Goal: Task Accomplishment & Management: Complete application form

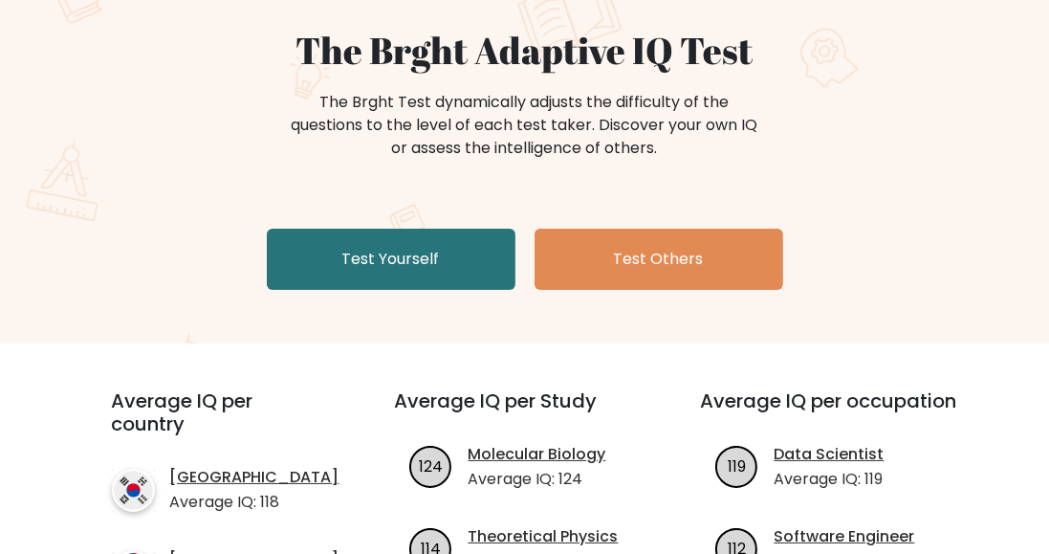
scroll to position [182, 0]
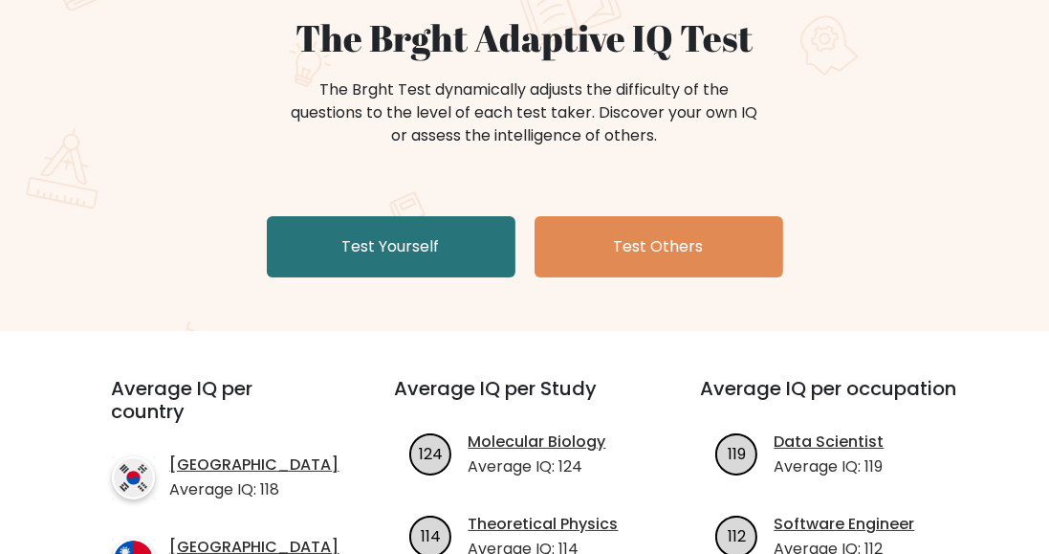
click at [408, 237] on link "Test Yourself" at bounding box center [391, 246] width 249 height 61
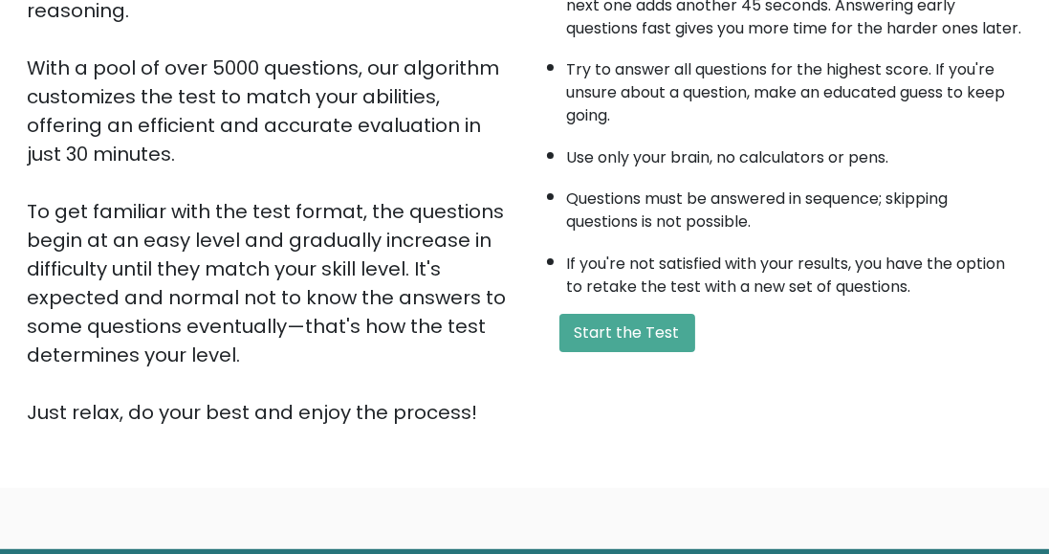
scroll to position [300, 0]
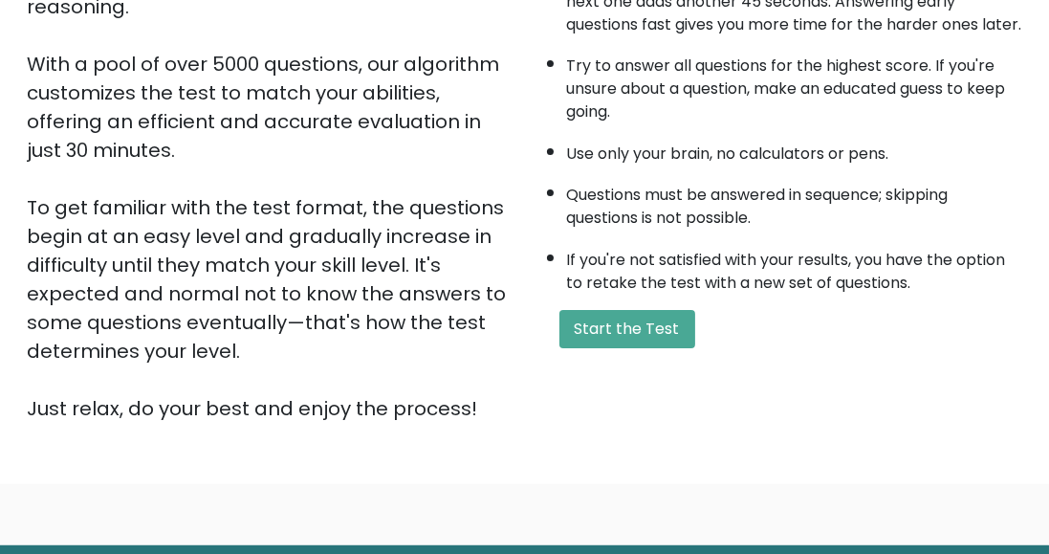
click at [636, 342] on button "Start the Test" at bounding box center [627, 329] width 136 height 38
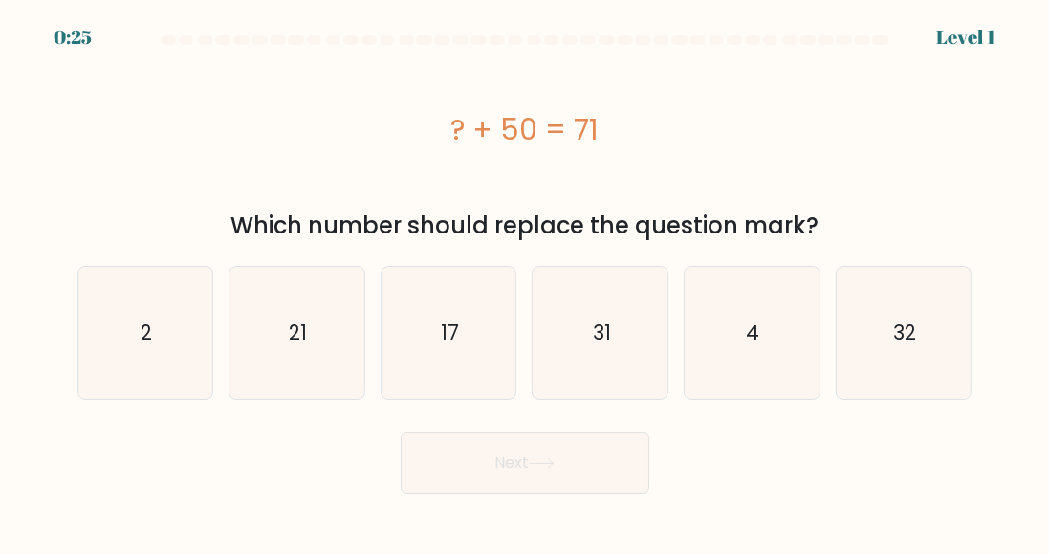
click at [0, 553] on body "0:25 Level 1 a." at bounding box center [524, 277] width 1049 height 554
click at [272, 327] on icon "21" at bounding box center [296, 333] width 132 height 132
click at [525, 282] on input "b. 21" at bounding box center [525, 279] width 1 height 5
radio input "true"
click at [513, 456] on button "Next" at bounding box center [525, 462] width 249 height 61
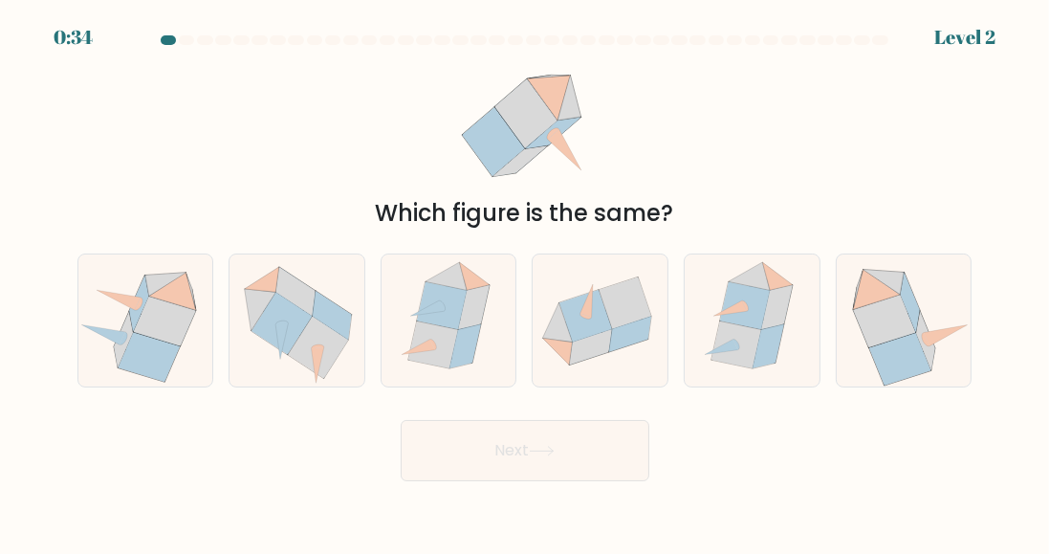
click at [587, 361] on icon at bounding box center [591, 346] width 42 height 35
click at [526, 282] on input "d." at bounding box center [525, 279] width 1 height 5
radio input "true"
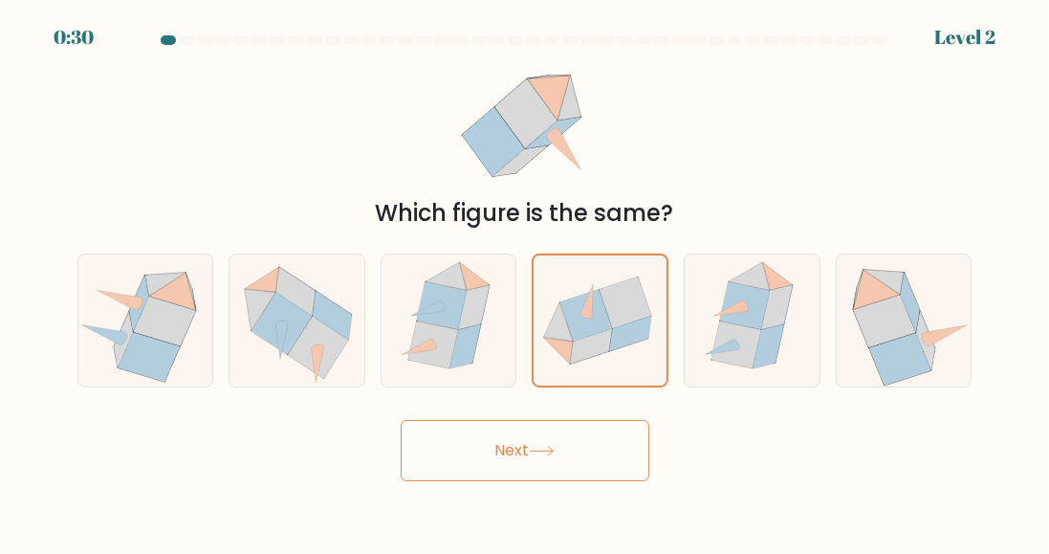
click at [549, 472] on button "Next" at bounding box center [525, 450] width 249 height 61
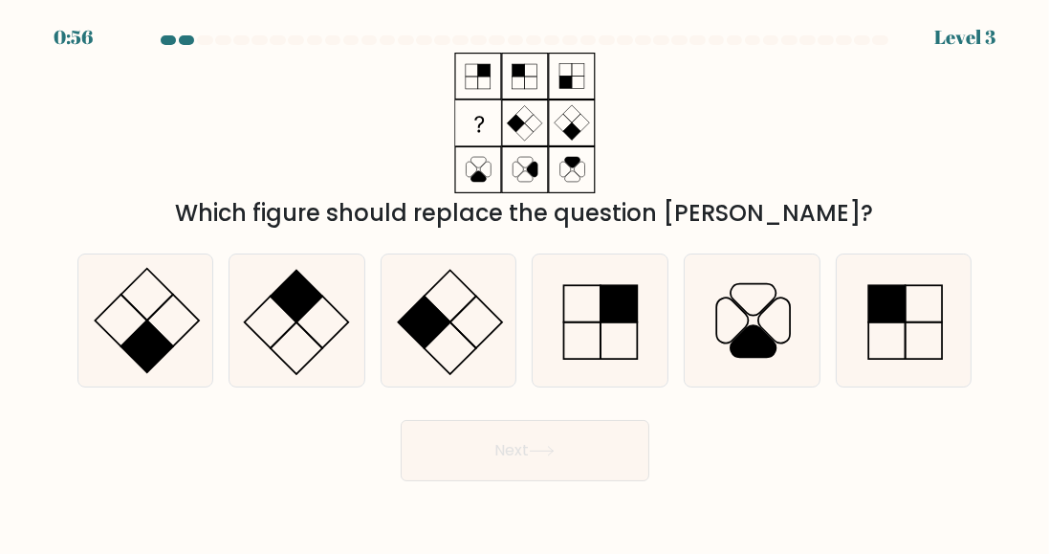
click at [309, 336] on icon at bounding box center [296, 320] width 132 height 132
click at [525, 282] on input "b." at bounding box center [525, 279] width 1 height 5
radio input "true"
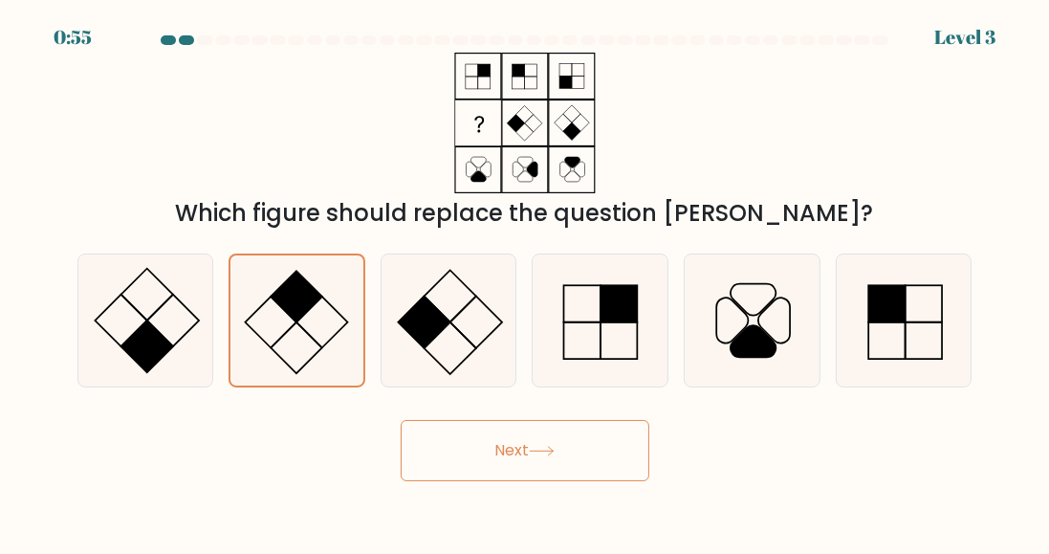
click at [539, 471] on button "Next" at bounding box center [525, 450] width 249 height 61
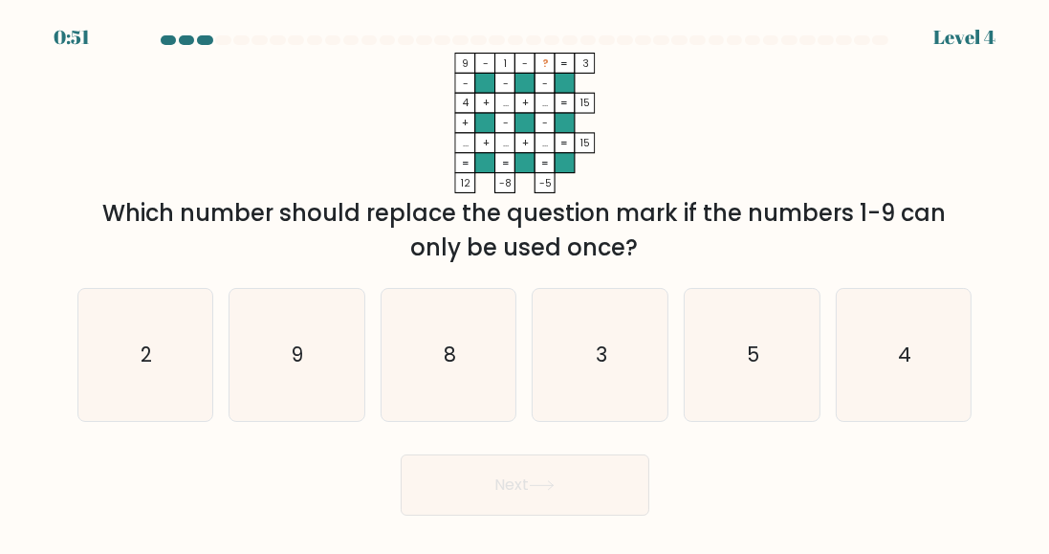
click at [764, 368] on icon "5" at bounding box center [752, 355] width 132 height 132
click at [526, 282] on input "e. 5" at bounding box center [525, 279] width 1 height 5
radio input "true"
click at [579, 501] on button "Next" at bounding box center [525, 484] width 249 height 61
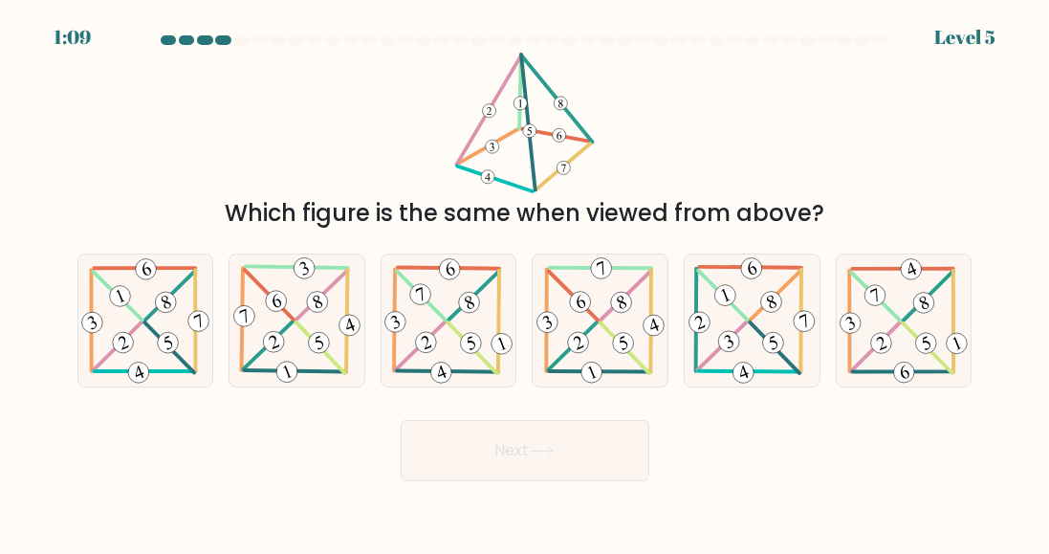
click at [115, 356] on 705 at bounding box center [122, 342] width 27 height 27
click at [525, 282] on input "a." at bounding box center [525, 279] width 1 height 5
radio input "true"
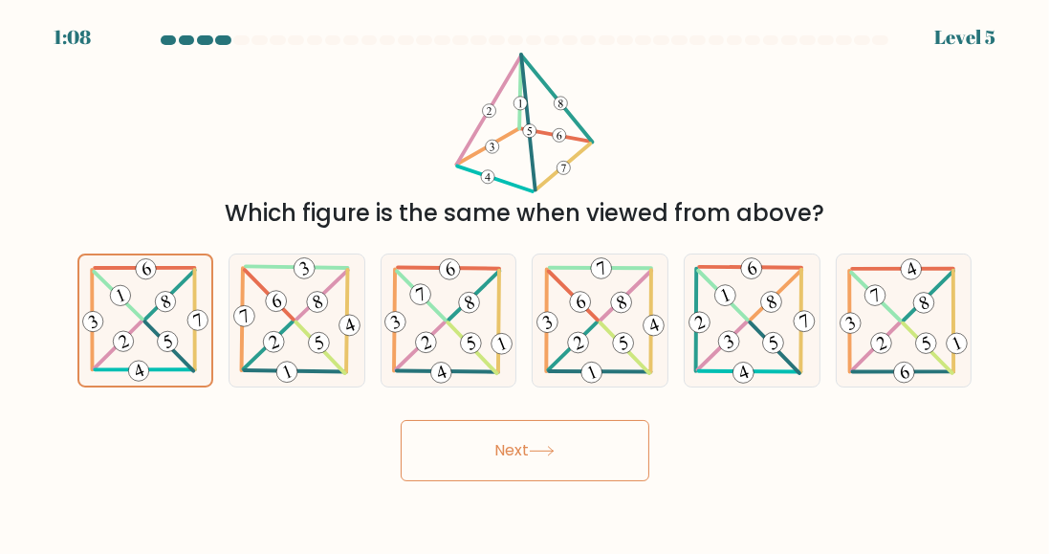
click at [555, 456] on icon at bounding box center [542, 451] width 26 height 11
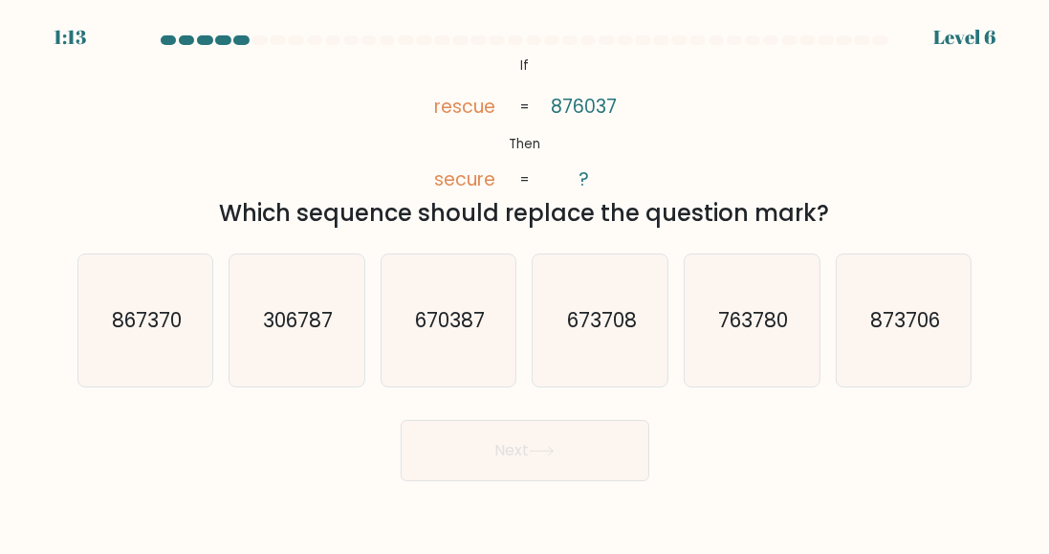
click at [447, 383] on icon "670387" at bounding box center [449, 320] width 132 height 132
click at [525, 282] on input "c. 670387" at bounding box center [525, 279] width 1 height 5
radio input "true"
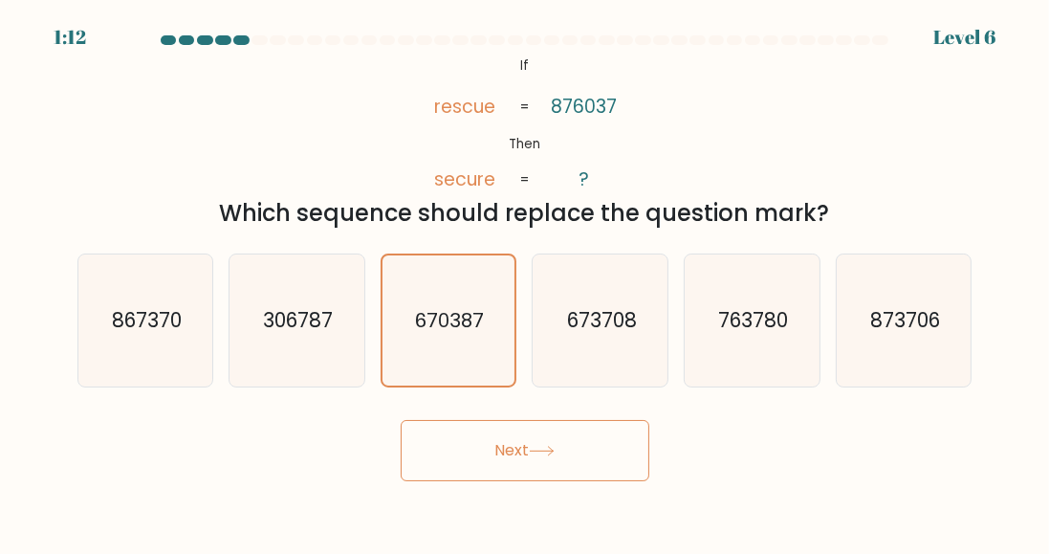
click at [535, 453] on button "Next" at bounding box center [525, 450] width 249 height 61
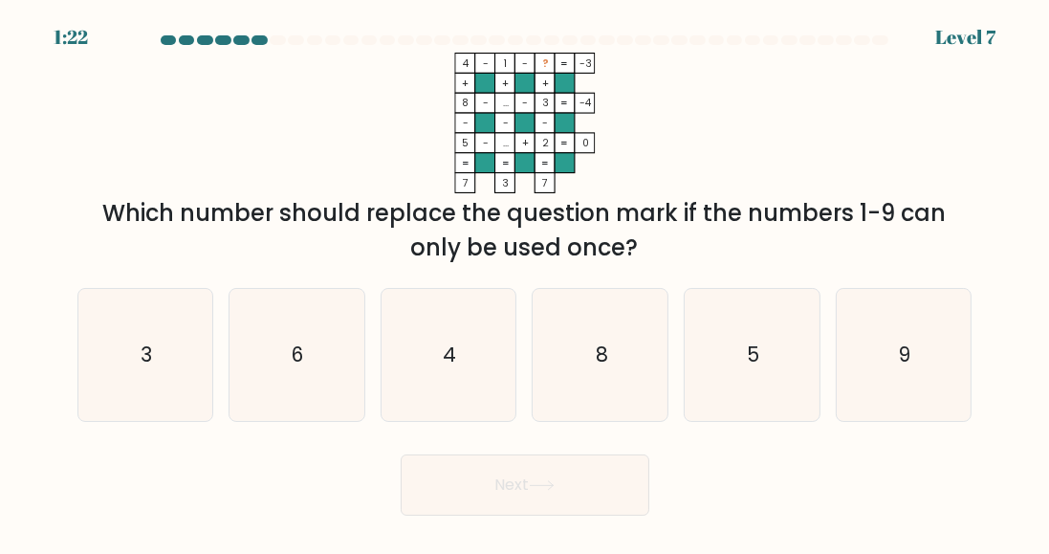
click at [307, 379] on icon "6" at bounding box center [296, 355] width 132 height 132
click at [525, 282] on input "b. 6" at bounding box center [525, 279] width 1 height 5
radio input "true"
click at [534, 492] on button "Next" at bounding box center [525, 484] width 249 height 61
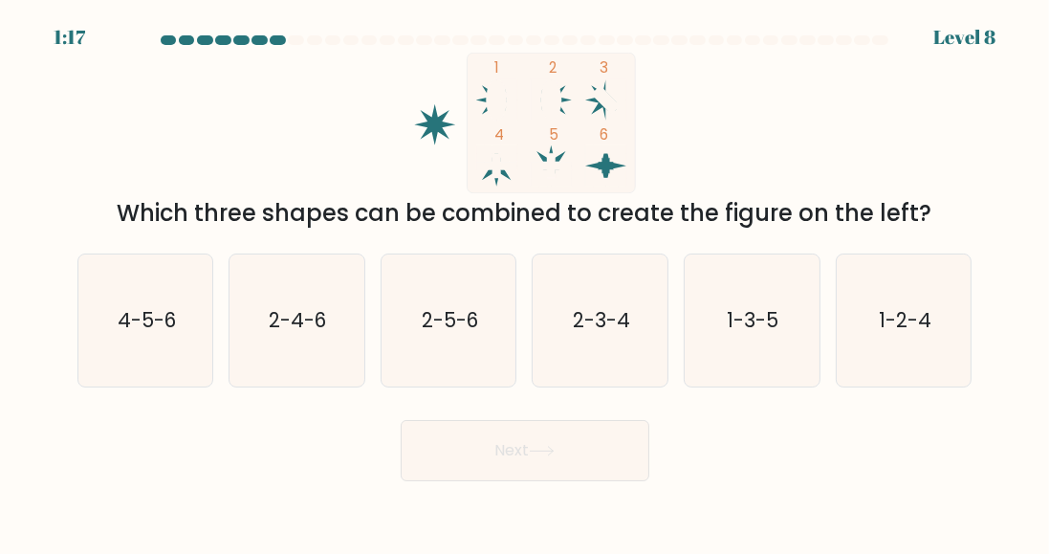
click at [172, 375] on icon "4-5-6" at bounding box center [145, 320] width 132 height 132
click at [525, 282] on input "a. 4-5-6" at bounding box center [525, 279] width 1 height 5
radio input "true"
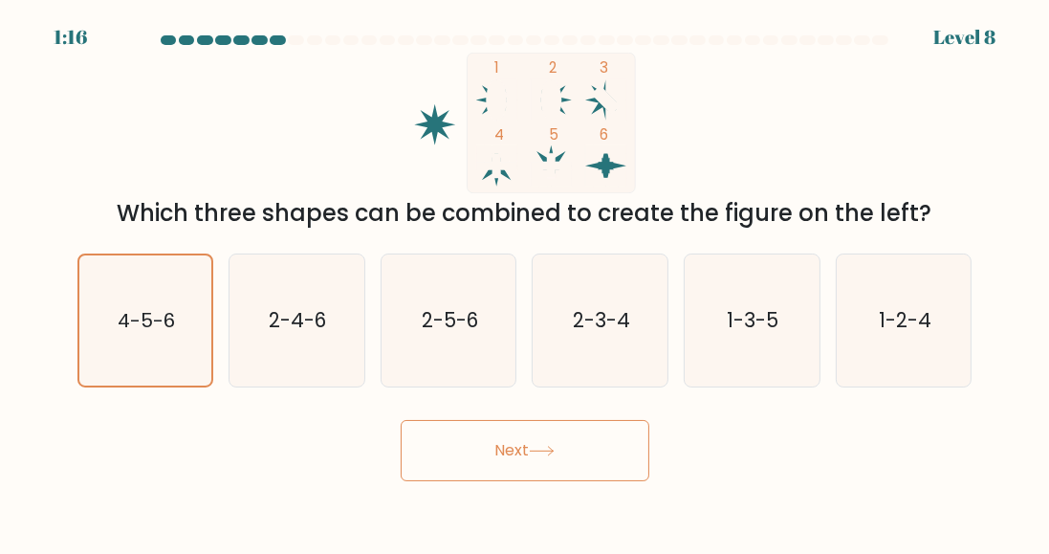
click at [505, 532] on body "1:16 Level 8" at bounding box center [524, 277] width 1049 height 554
click at [529, 481] on button "Next" at bounding box center [525, 450] width 249 height 61
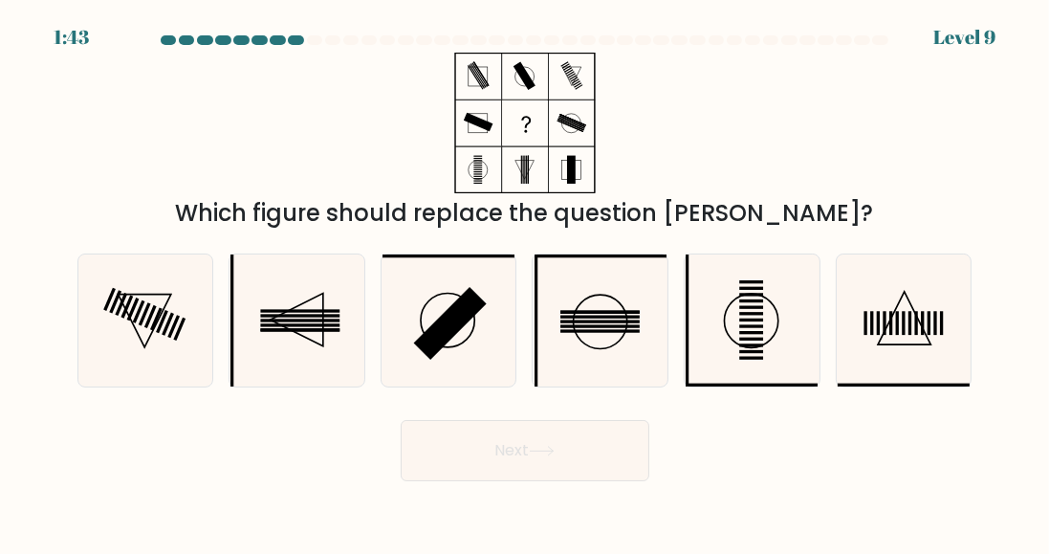
click at [433, 381] on icon at bounding box center [449, 320] width 132 height 132
click at [525, 282] on input "c." at bounding box center [525, 279] width 1 height 5
radio input "true"
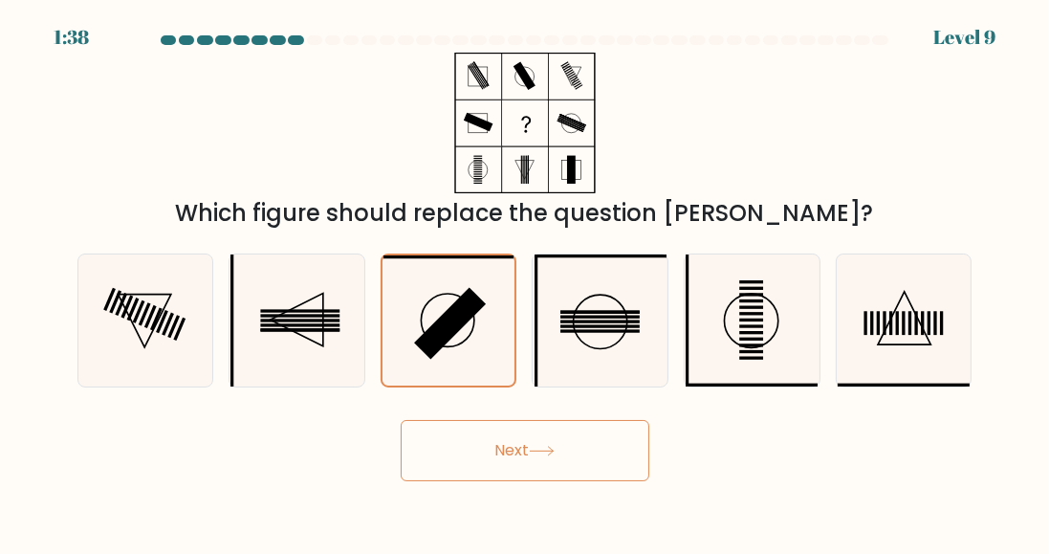
click at [497, 472] on button "Next" at bounding box center [525, 450] width 249 height 61
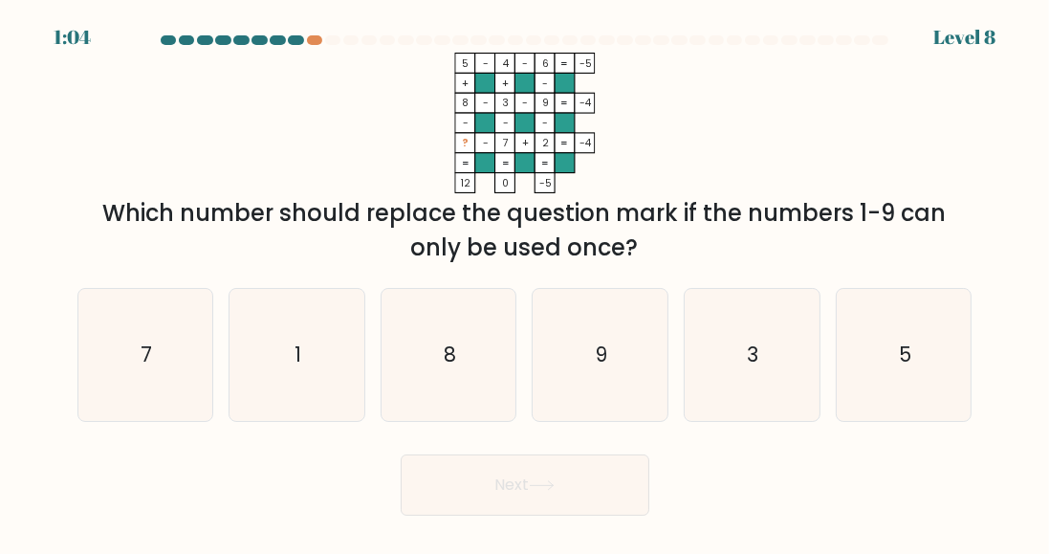
click at [897, 376] on icon "5" at bounding box center [904, 355] width 132 height 132
click at [526, 282] on input "f. 5" at bounding box center [525, 279] width 1 height 5
radio input "true"
click at [756, 403] on icon "3" at bounding box center [752, 355] width 132 height 132
click at [526, 282] on input "e. 3" at bounding box center [525, 279] width 1 height 5
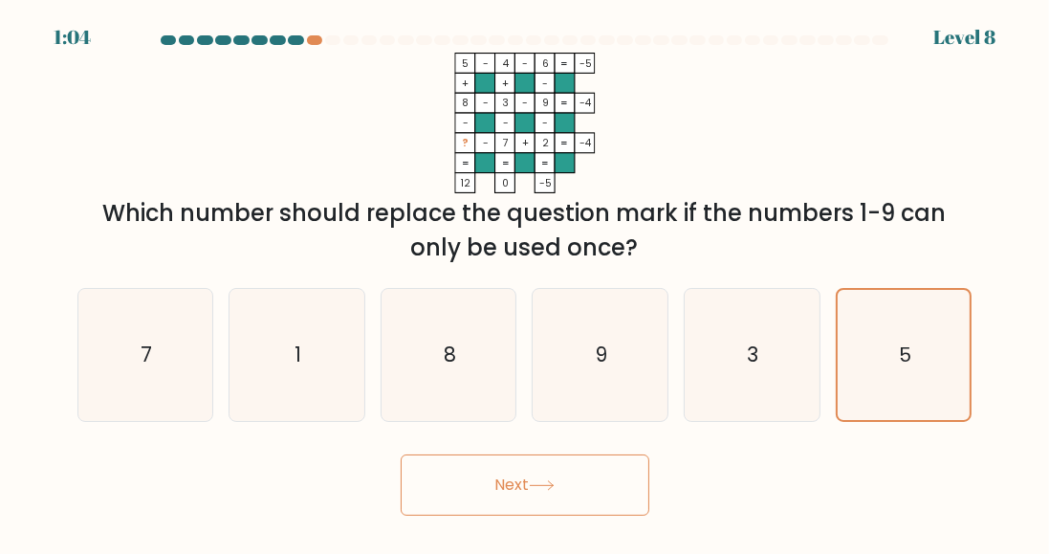
radio input "true"
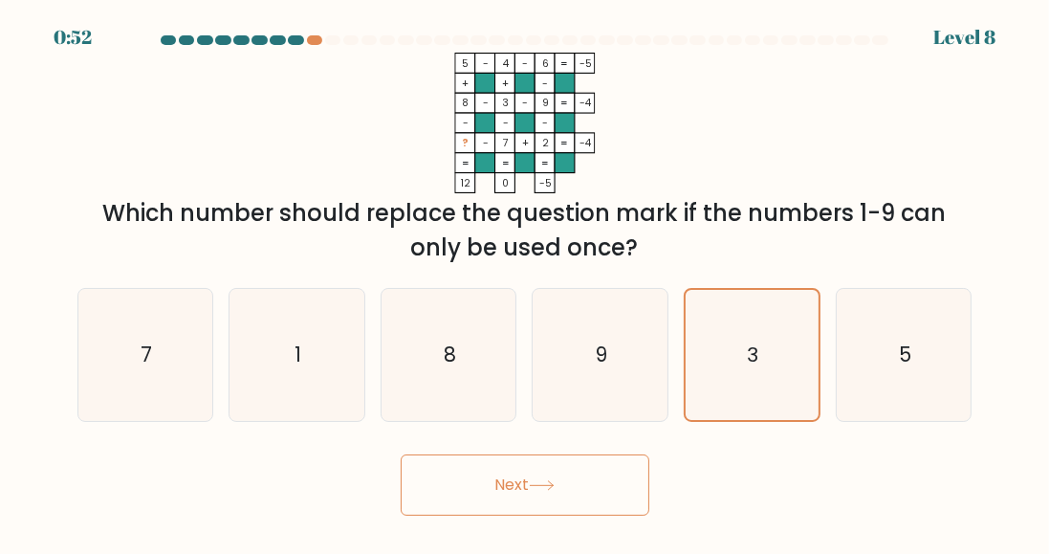
click at [508, 502] on button "Next" at bounding box center [525, 484] width 249 height 61
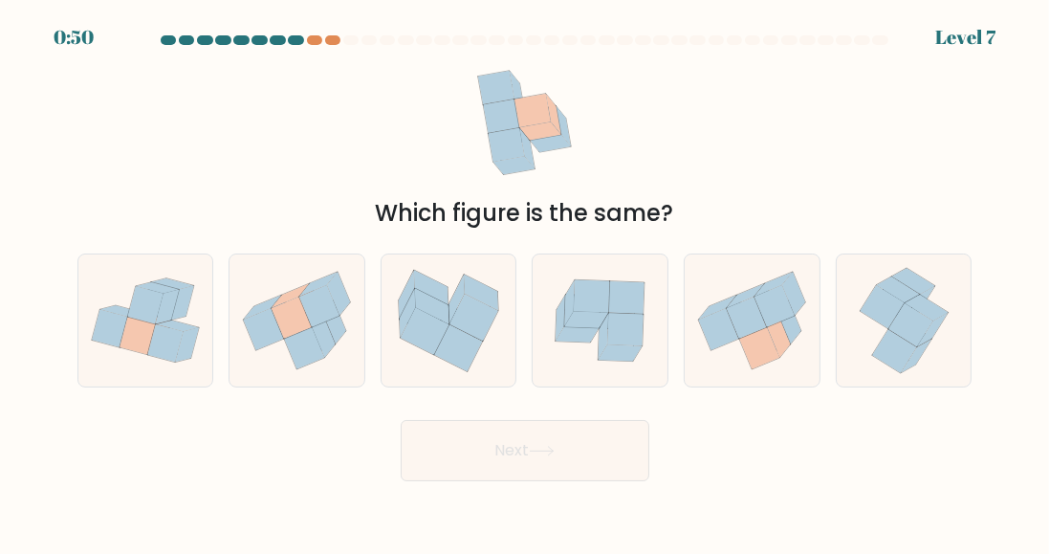
click at [469, 511] on body "0:50 Level 7" at bounding box center [524, 277] width 1049 height 554
click at [767, 351] on icon at bounding box center [759, 348] width 40 height 42
click at [526, 282] on input "e." at bounding box center [525, 279] width 1 height 5
radio input "true"
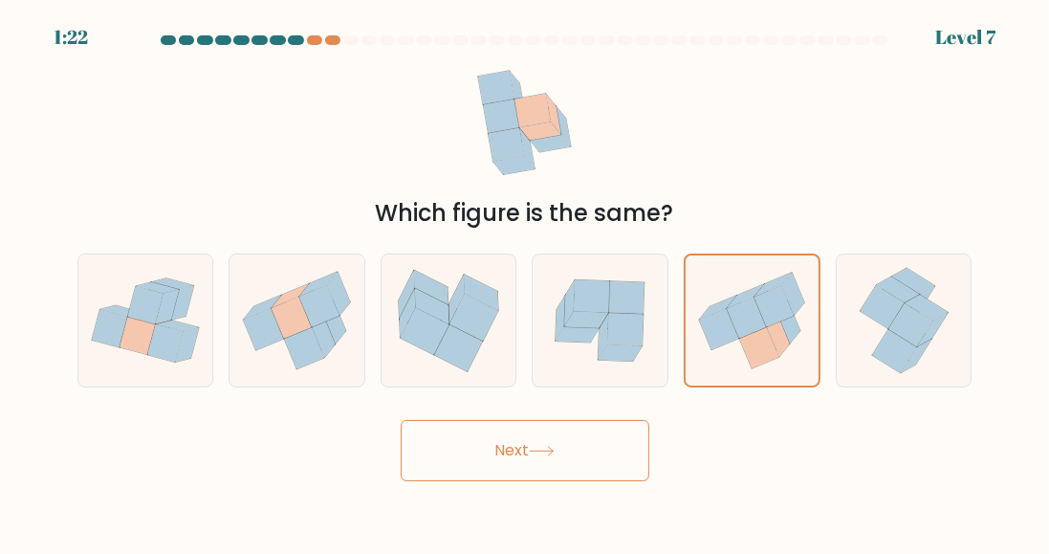
click at [484, 471] on button "Next" at bounding box center [525, 450] width 249 height 61
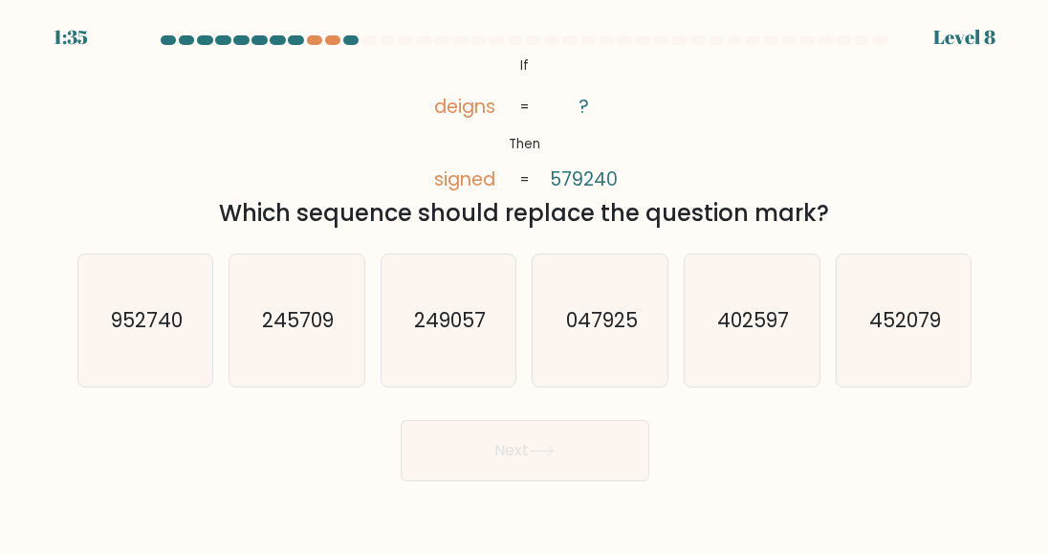
click at [166, 372] on icon "952740" at bounding box center [145, 320] width 132 height 132
click at [525, 282] on input "a. 952740" at bounding box center [525, 279] width 1 height 5
radio input "true"
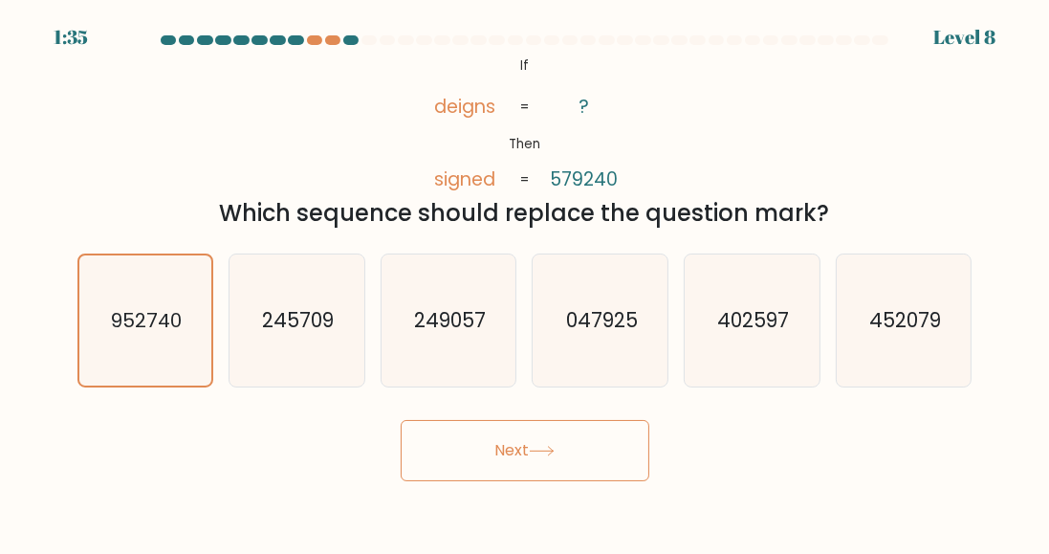
click at [494, 456] on button "Next" at bounding box center [525, 450] width 249 height 61
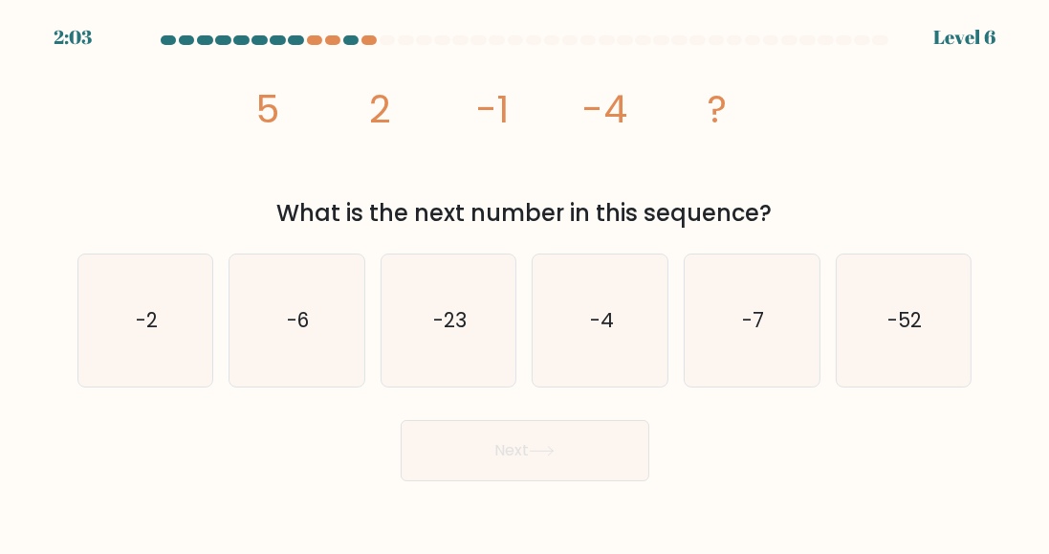
click at [324, 334] on icon "-6" at bounding box center [296, 320] width 132 height 132
click at [525, 282] on input "b. -6" at bounding box center [525, 279] width 1 height 5
radio input "true"
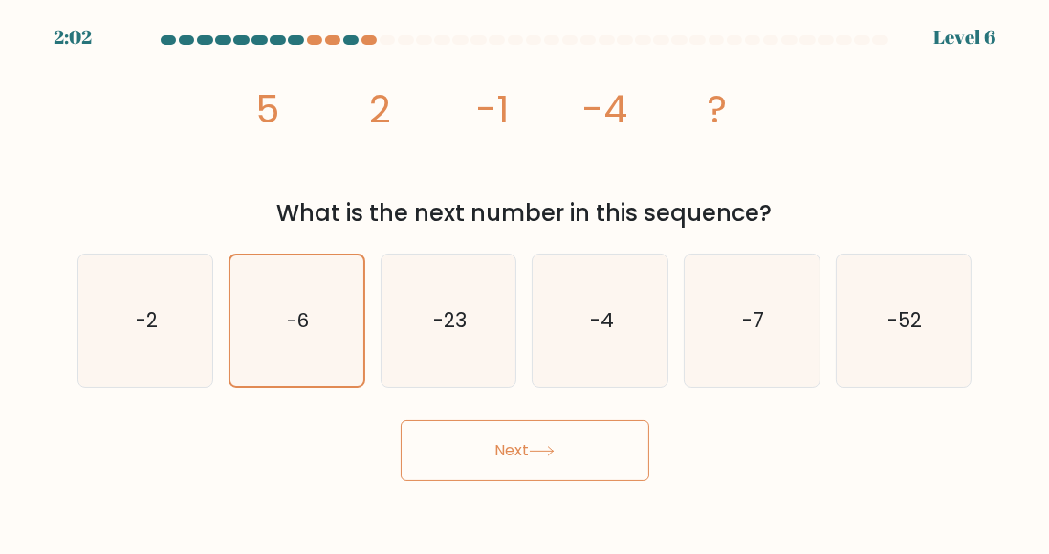
click at [457, 481] on button "Next" at bounding box center [525, 450] width 249 height 61
click at [433, 481] on button "Next" at bounding box center [525, 450] width 249 height 61
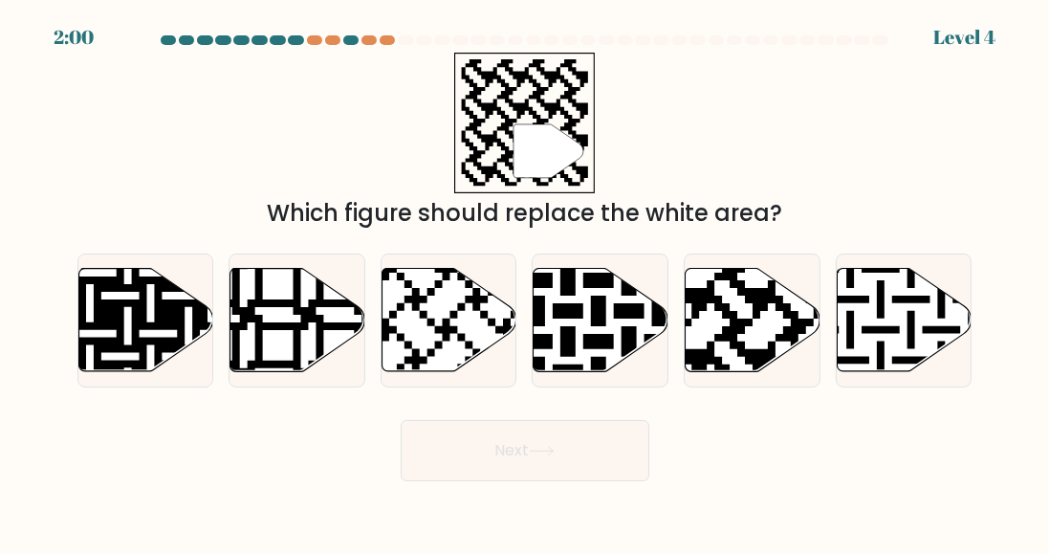
click at [461, 468] on button "Next" at bounding box center [525, 450] width 249 height 61
